Goal: Information Seeking & Learning: Learn about a topic

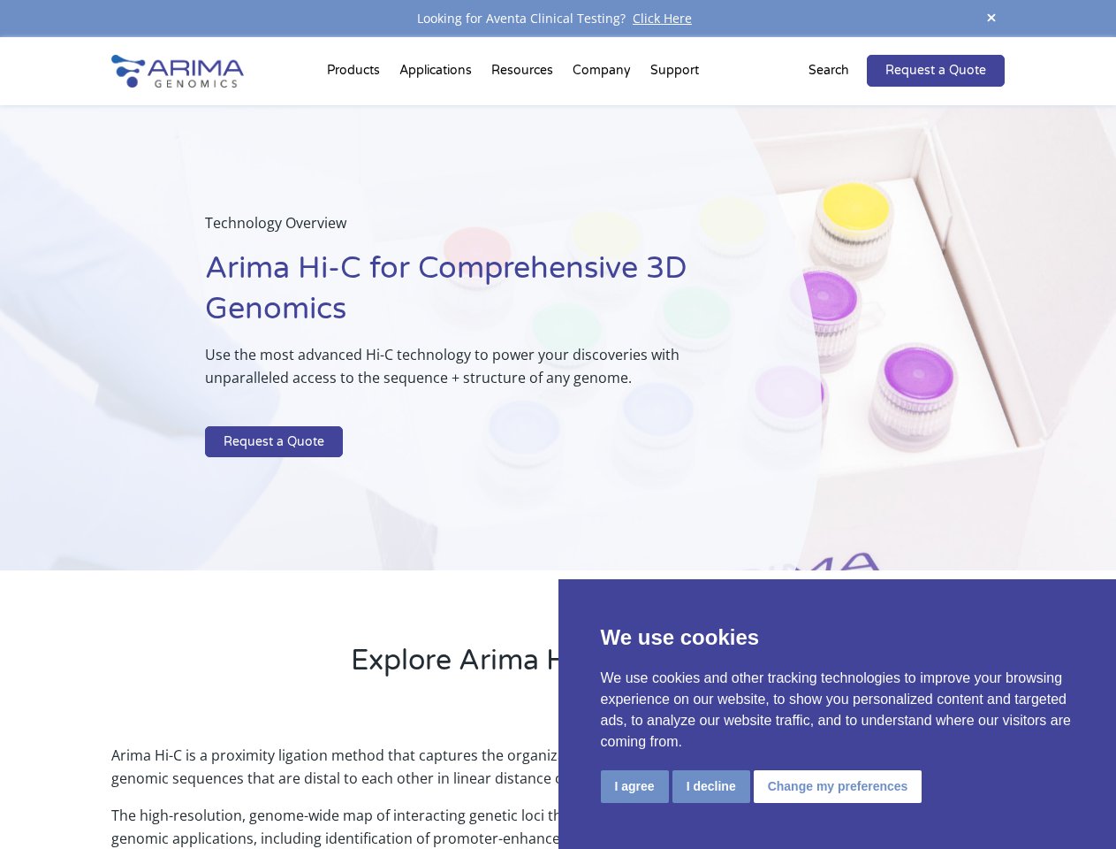
click at [558, 424] on p at bounding box center [469, 414] width 528 height 23
click at [635, 786] on button "I agree" at bounding box center [635, 786] width 68 height 33
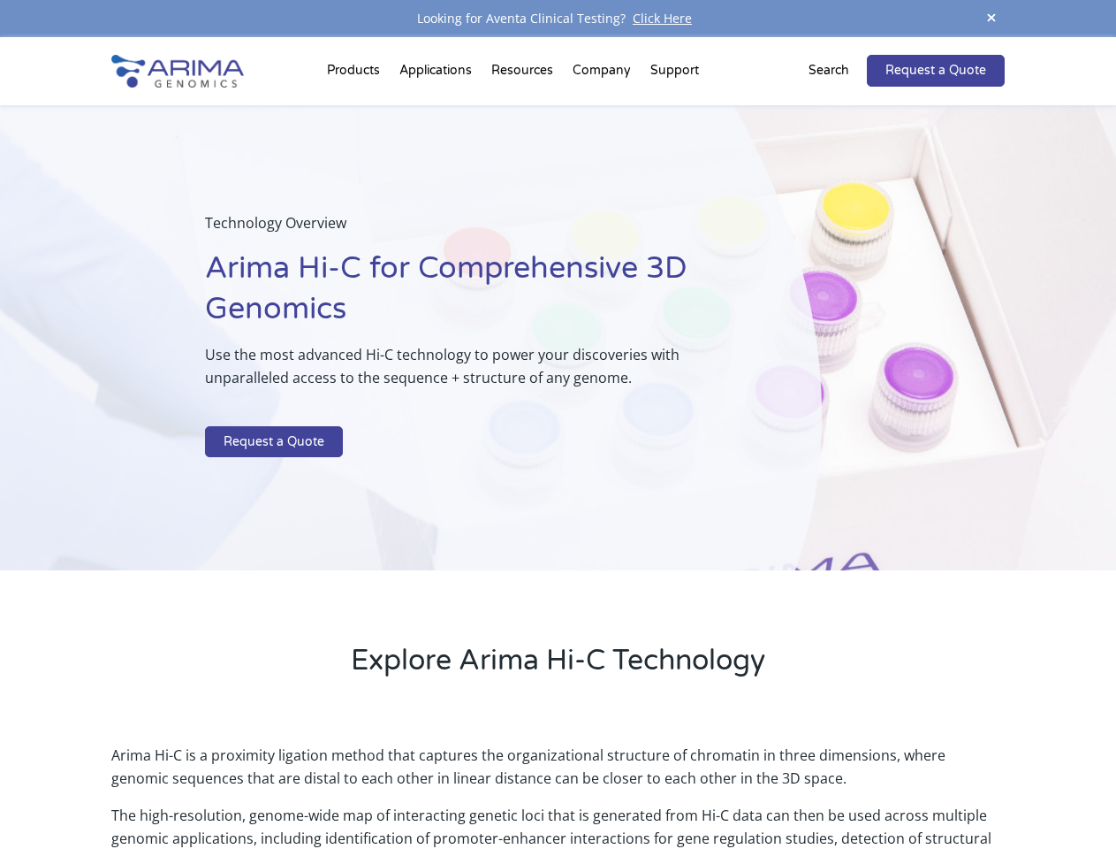
click at [711, 786] on p "Arima Hi-C is a proximity ligation method that captures the organizational stru…" at bounding box center [557, 773] width 893 height 60
click at [835, 786] on p "Arima Hi-C is a proximity ligation method that captures the organizational stru…" at bounding box center [557, 773] width 893 height 60
click at [992, 19] on span at bounding box center [991, 19] width 27 height 24
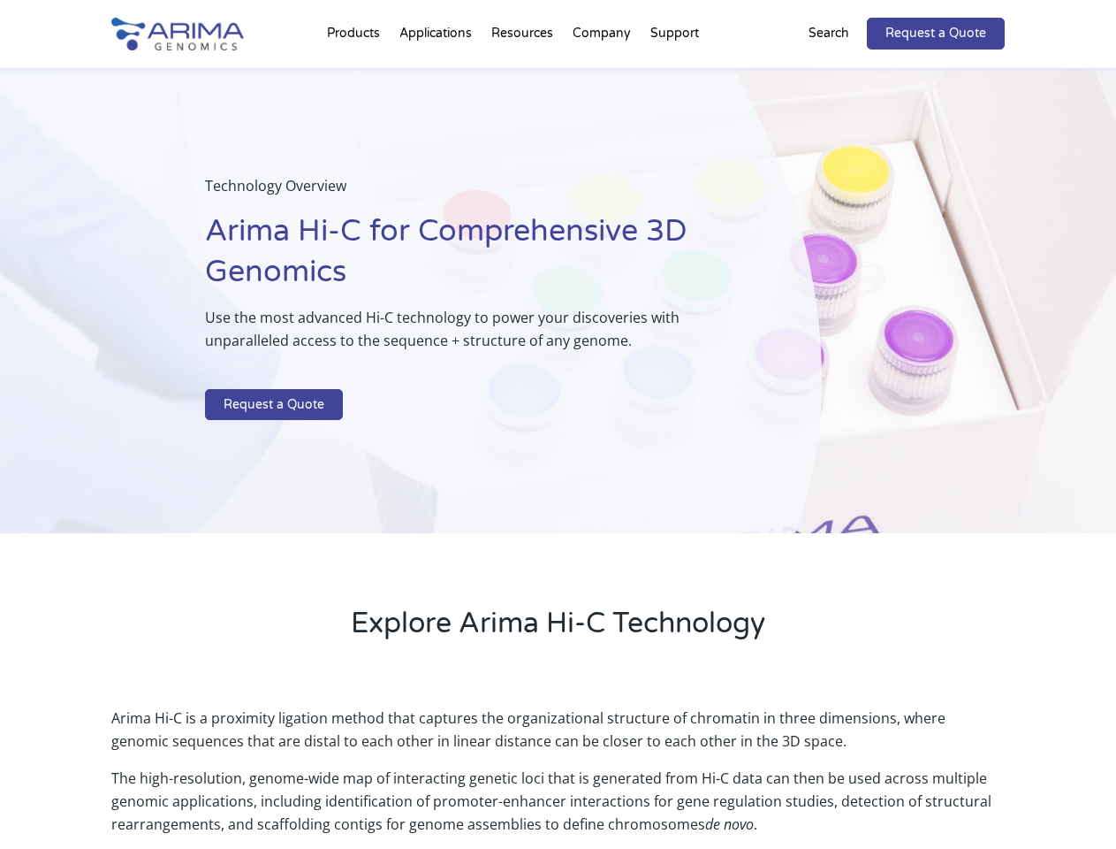
click at [558, 443] on div "Technology Overview Arima Hi-C for Comprehensive 3D Genomics Use the most advan…" at bounding box center [411, 301] width 822 height 466
click at [356, 74] on div "Technology Overview Arima Hi-C for Comprehensive 3D Genomics Use the most advan…" at bounding box center [411, 301] width 822 height 466
click at [524, 74] on div "Technology Overview Arima Hi-C for Comprehensive 3D Genomics Use the most advan…" at bounding box center [411, 301] width 822 height 466
click at [603, 74] on div "Technology Overview Arima Hi-C for Comprehensive 3D Genomics Use the most advan…" at bounding box center [411, 301] width 822 height 466
click at [674, 74] on div "Technology Overview Arima Hi-C for Comprehensive 3D Genomics Use the most advan…" at bounding box center [411, 301] width 822 height 466
